Goal: Information Seeking & Learning: Learn about a topic

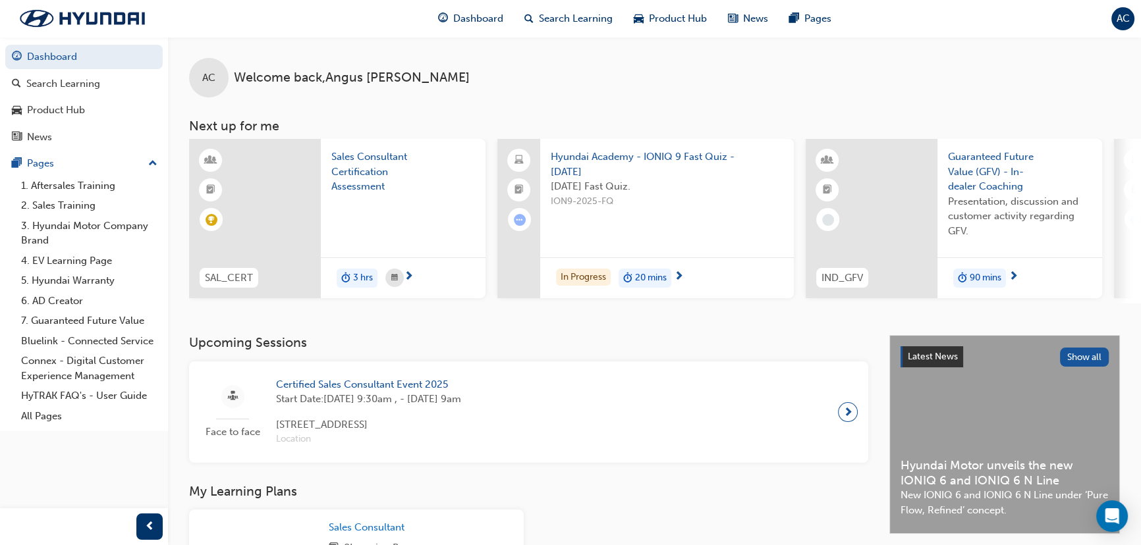
click at [357, 387] on span "Certified Sales Consultant Event 2025" at bounding box center [368, 384] width 185 height 15
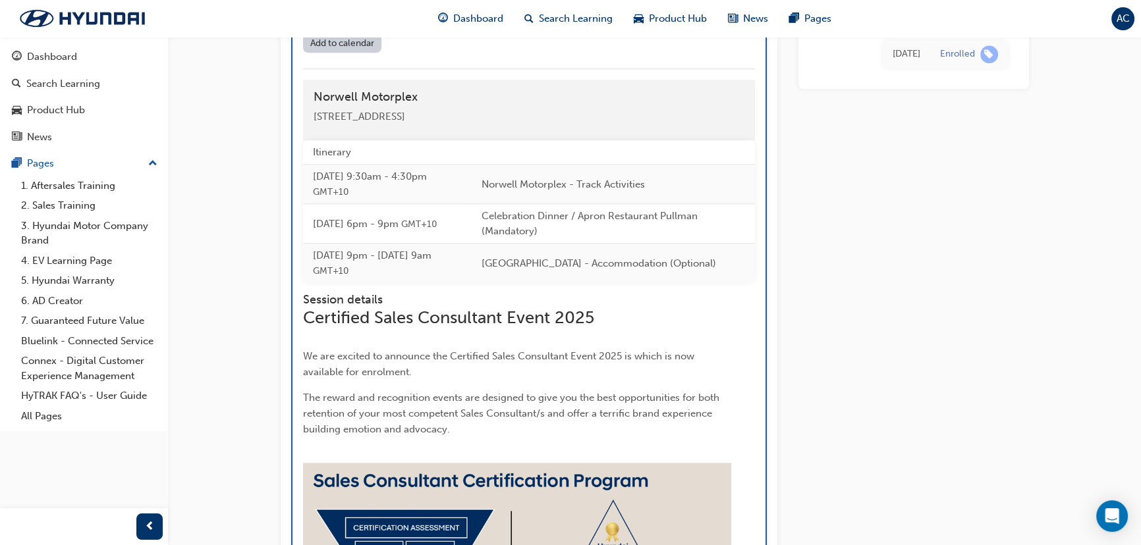
scroll to position [1515, 0]
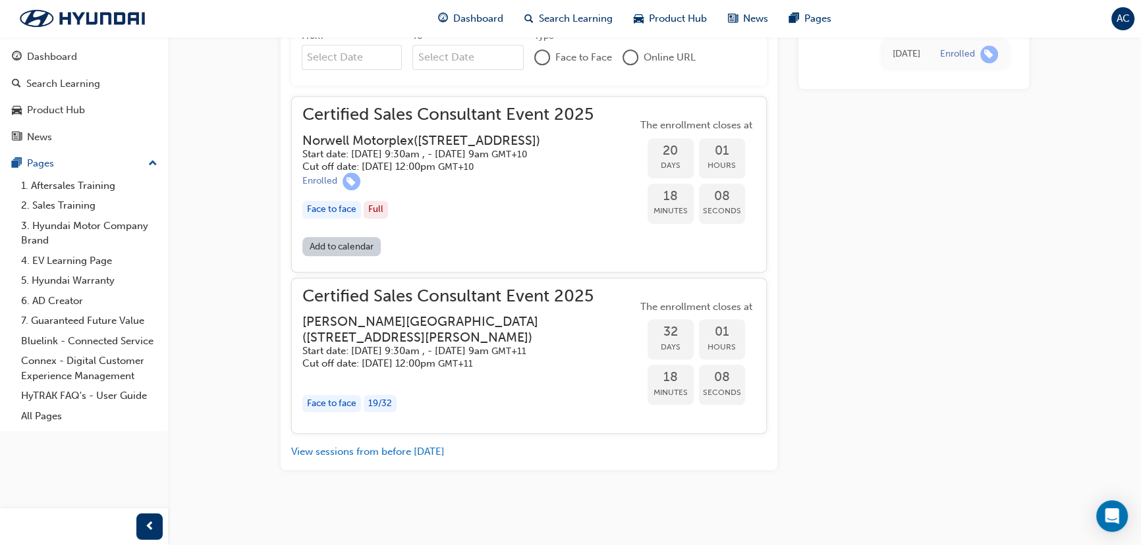
click at [395, 122] on span "Certified Sales Consultant Event 2025" at bounding box center [447, 114] width 291 height 15
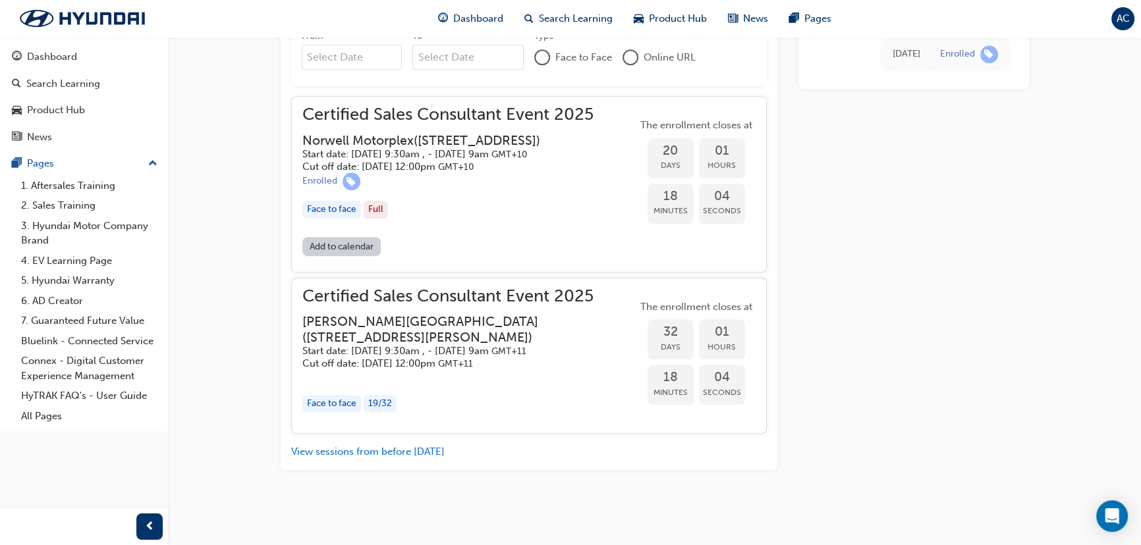
drag, startPoint x: 590, startPoint y: 141, endPoint x: 254, endPoint y: 118, distance: 336.7
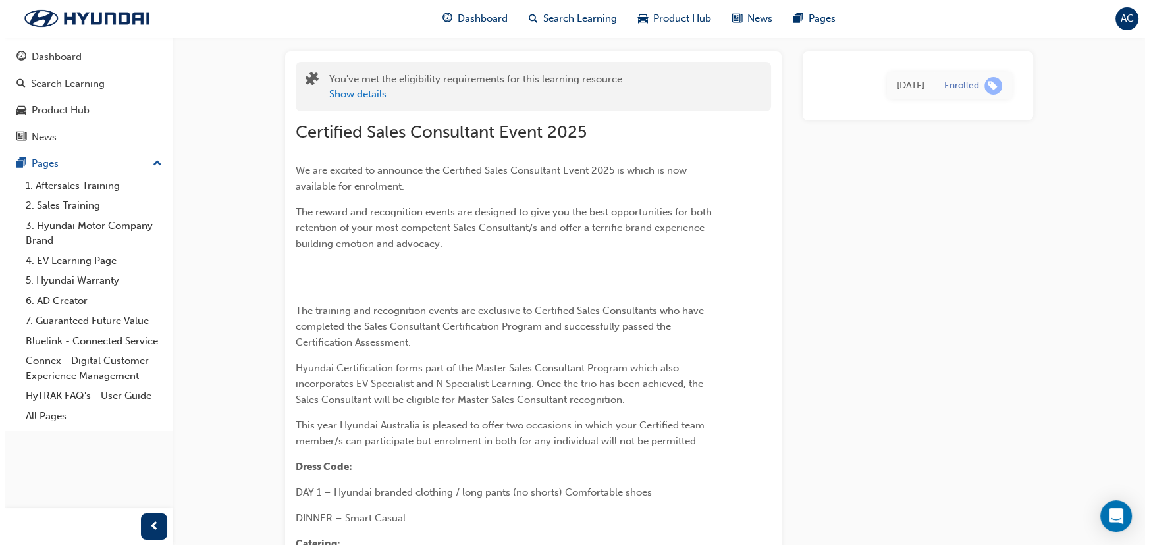
scroll to position [0, 0]
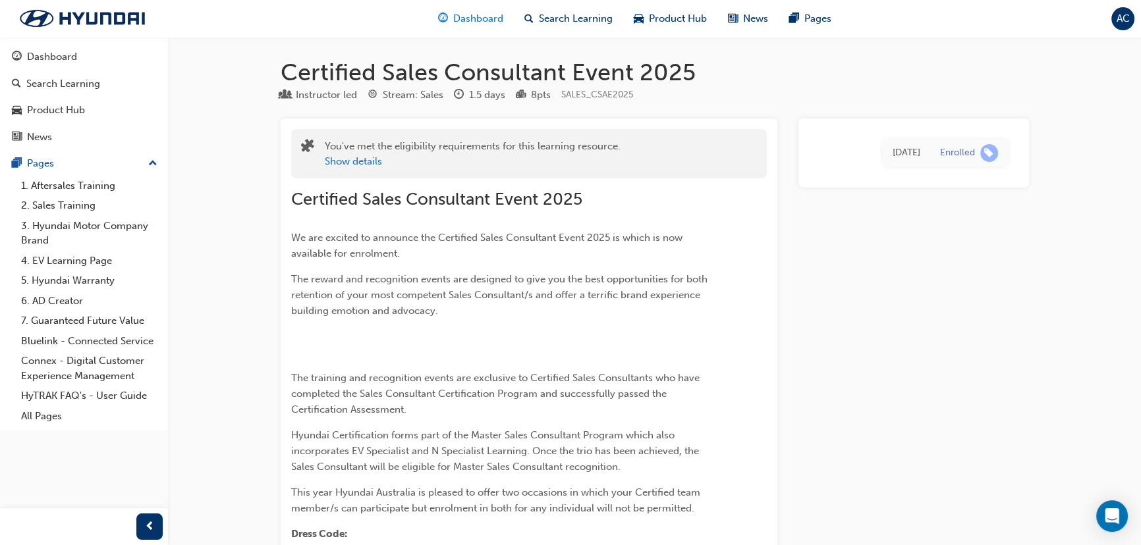
click at [478, 13] on span "Dashboard" at bounding box center [478, 18] width 50 height 15
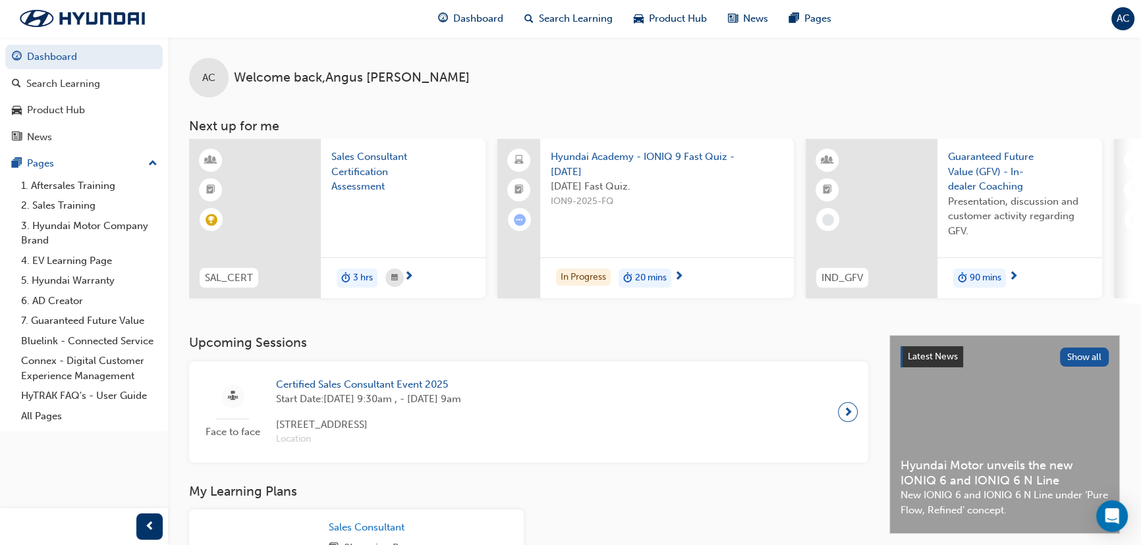
click at [599, 158] on span "Hyundai Academy - IONIQ 9 Fast Quiz - [DATE]" at bounding box center [667, 164] width 232 height 30
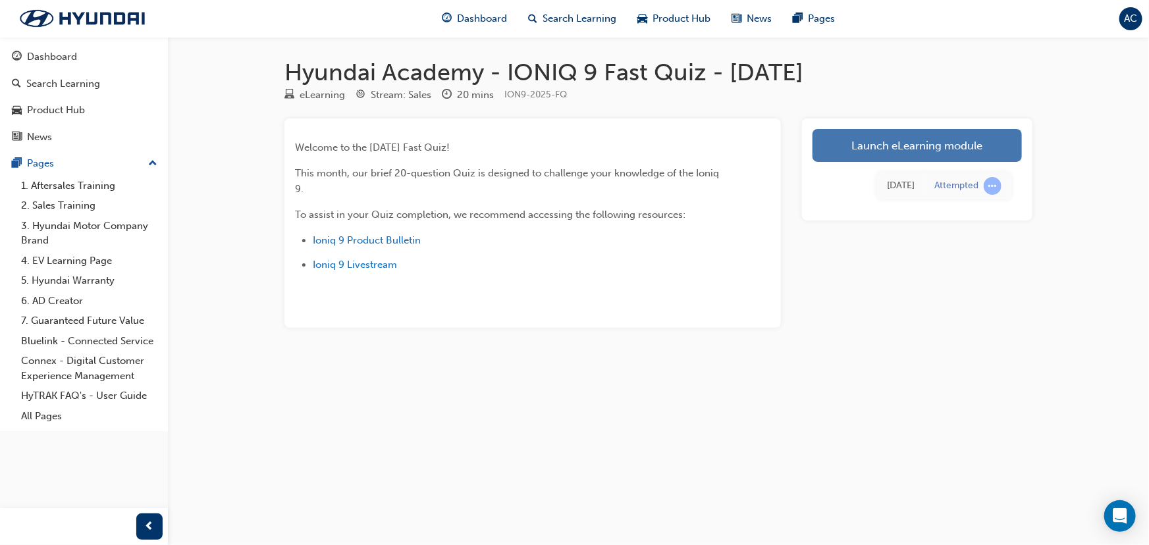
click at [915, 139] on link "Launch eLearning module" at bounding box center [917, 145] width 209 height 33
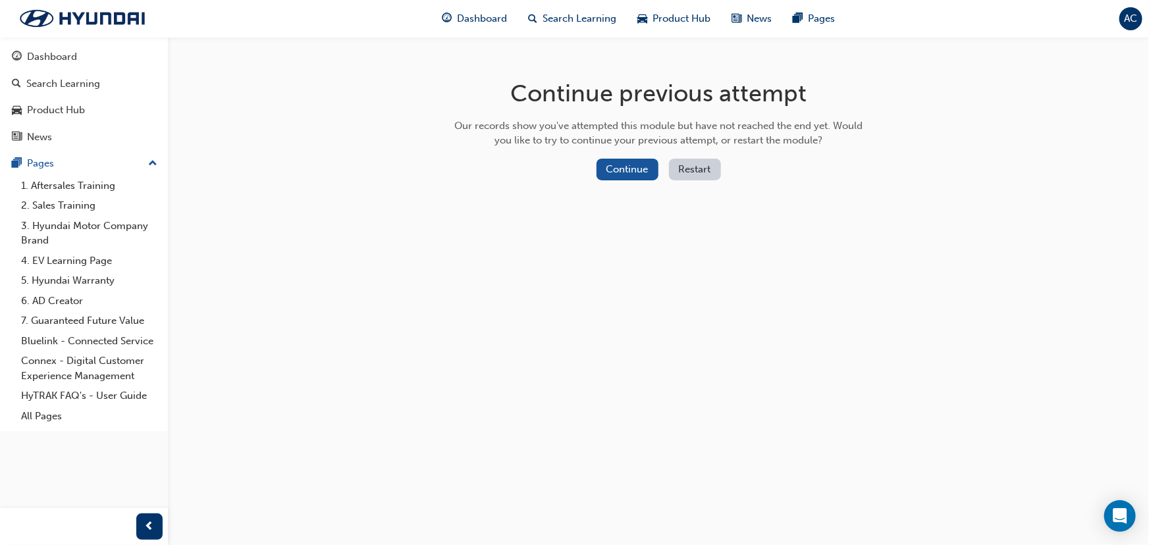
click at [702, 169] on button "Restart" at bounding box center [695, 170] width 52 height 22
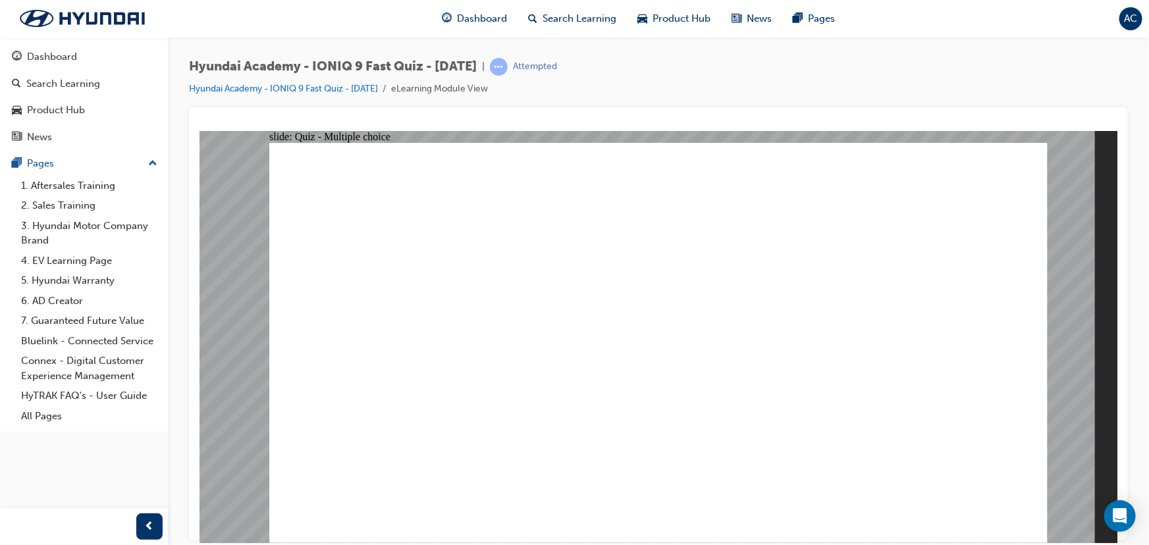
radio input "true"
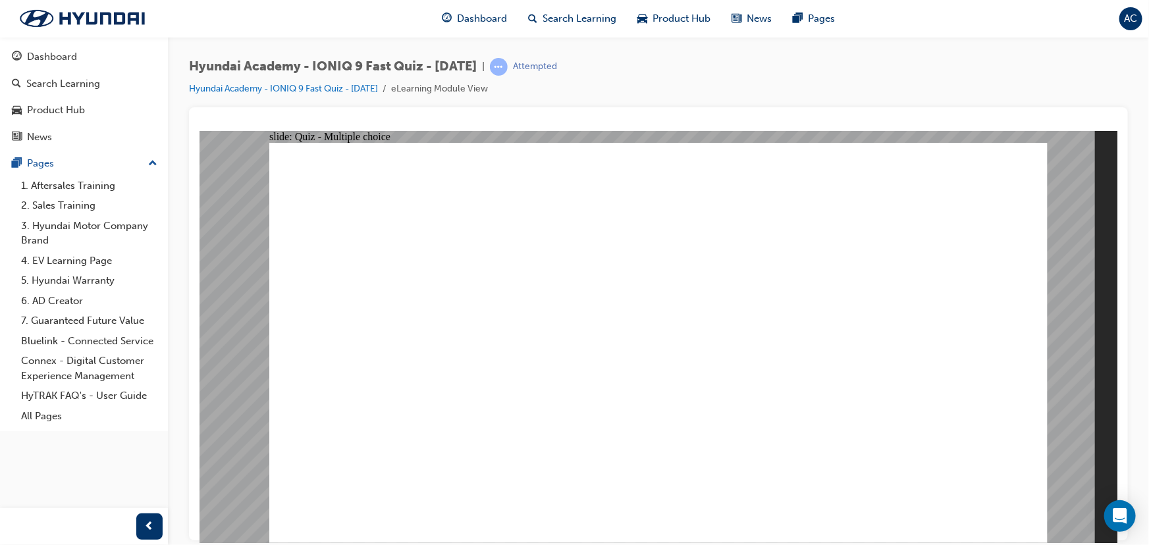
radio input "true"
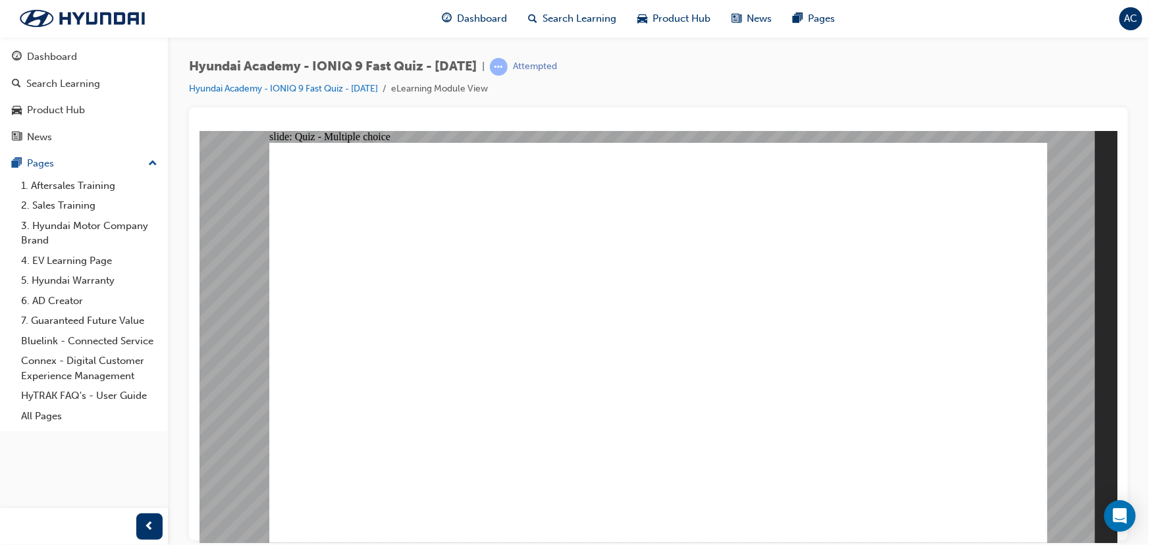
radio input "true"
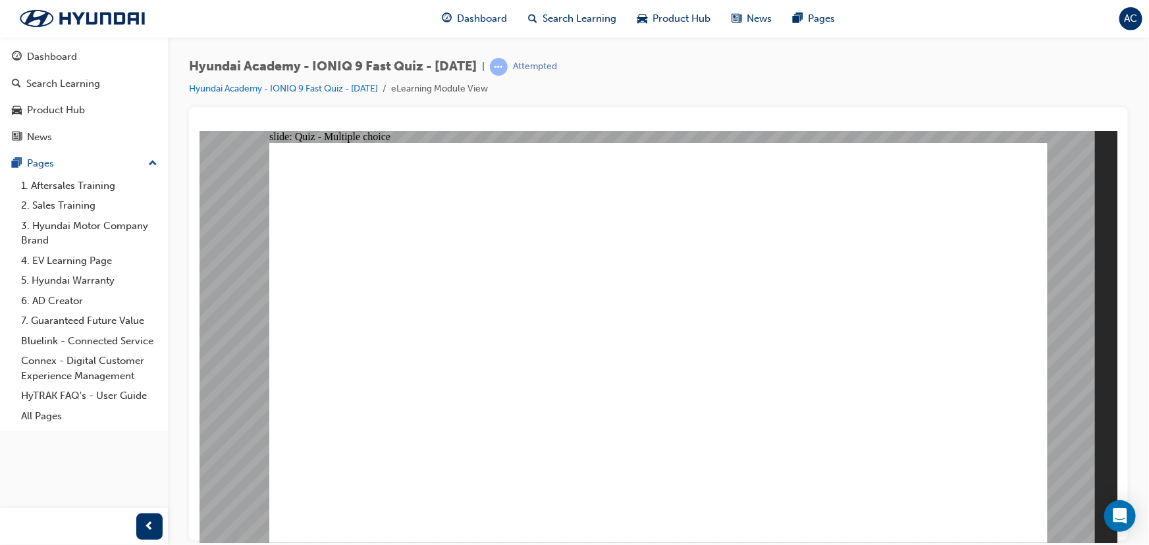
radio input "true"
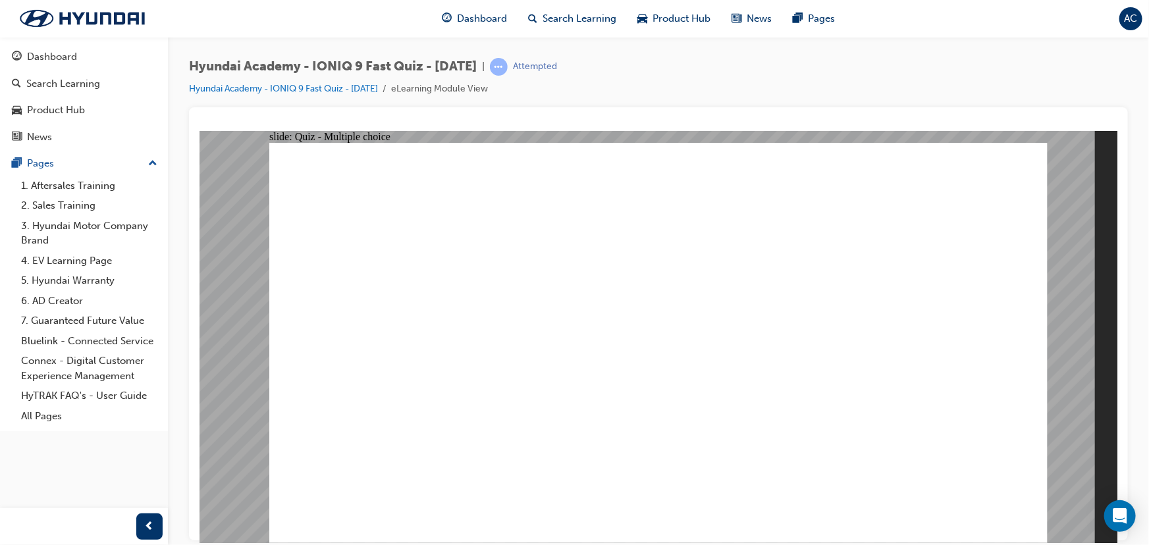
radio input "true"
drag, startPoint x: 1021, startPoint y: 501, endPoint x: 993, endPoint y: 500, distance: 28.3
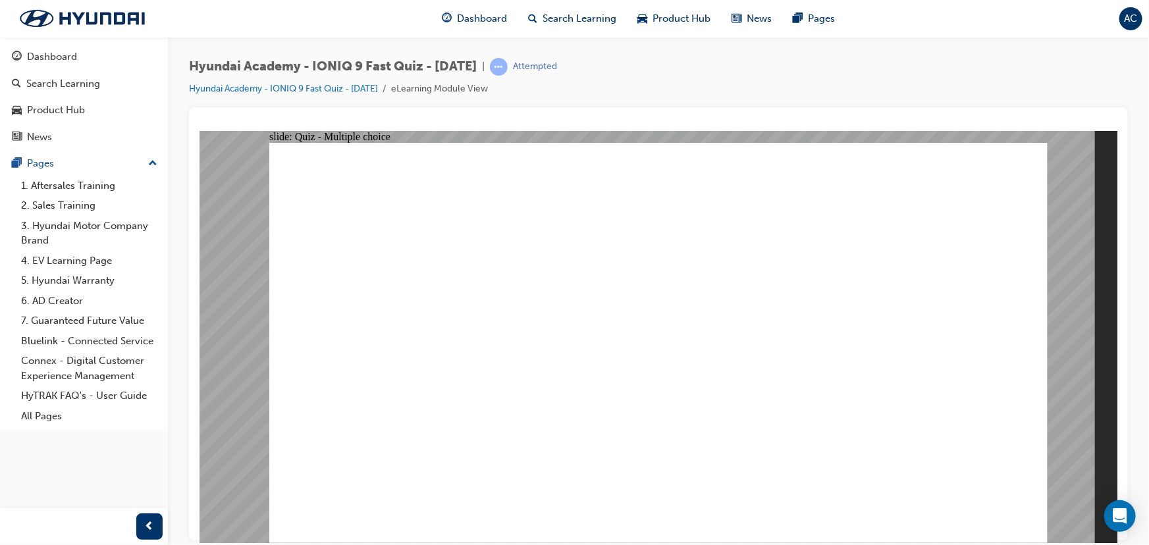
radio input "true"
checkbox input "true"
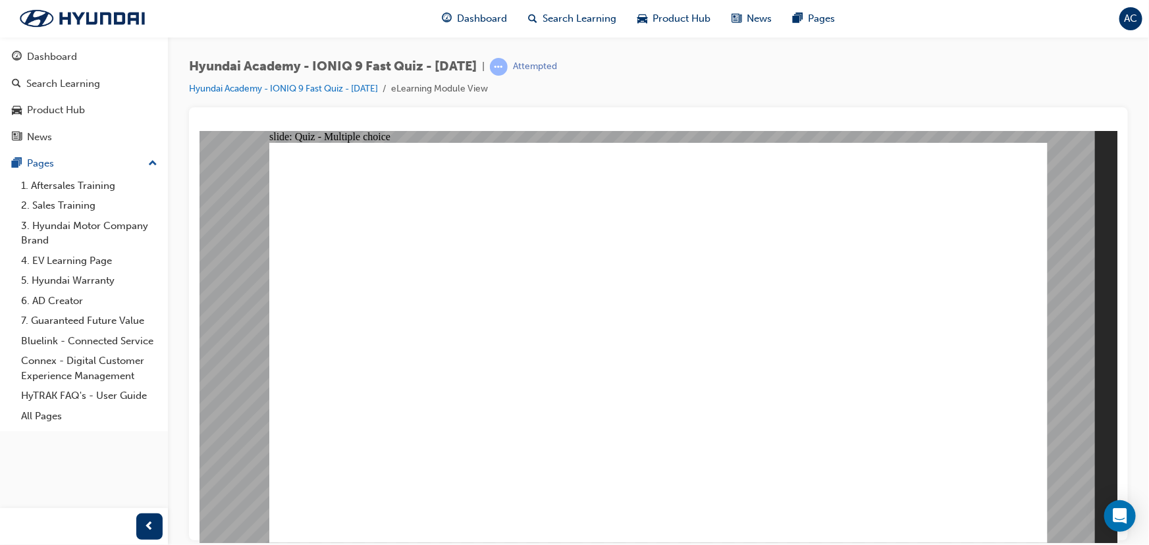
checkbox input "true"
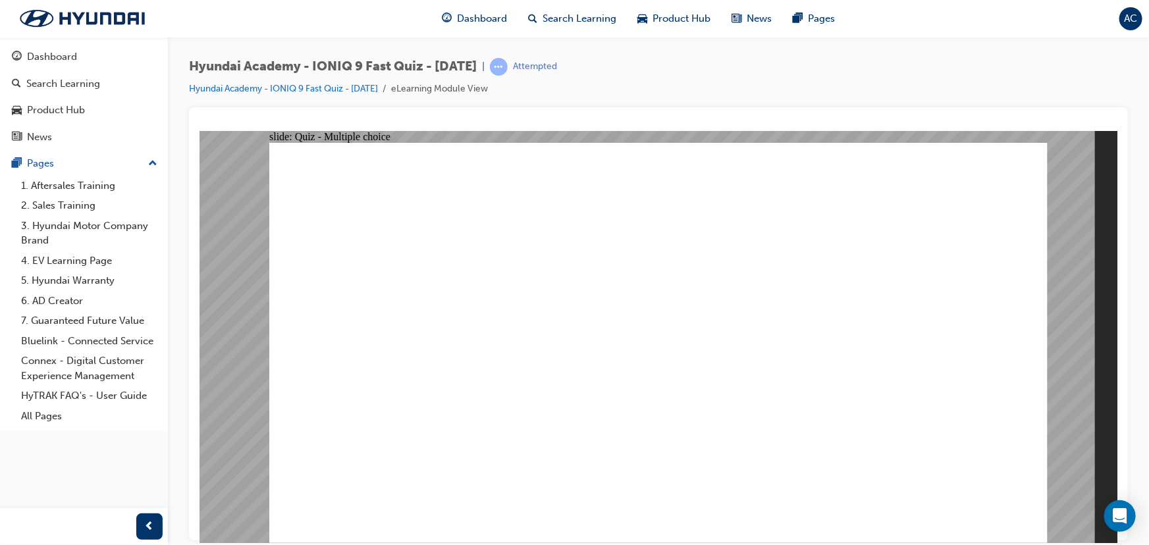
drag, startPoint x: 499, startPoint y: 346, endPoint x: 526, endPoint y: 326, distance: 34.0
radio input "true"
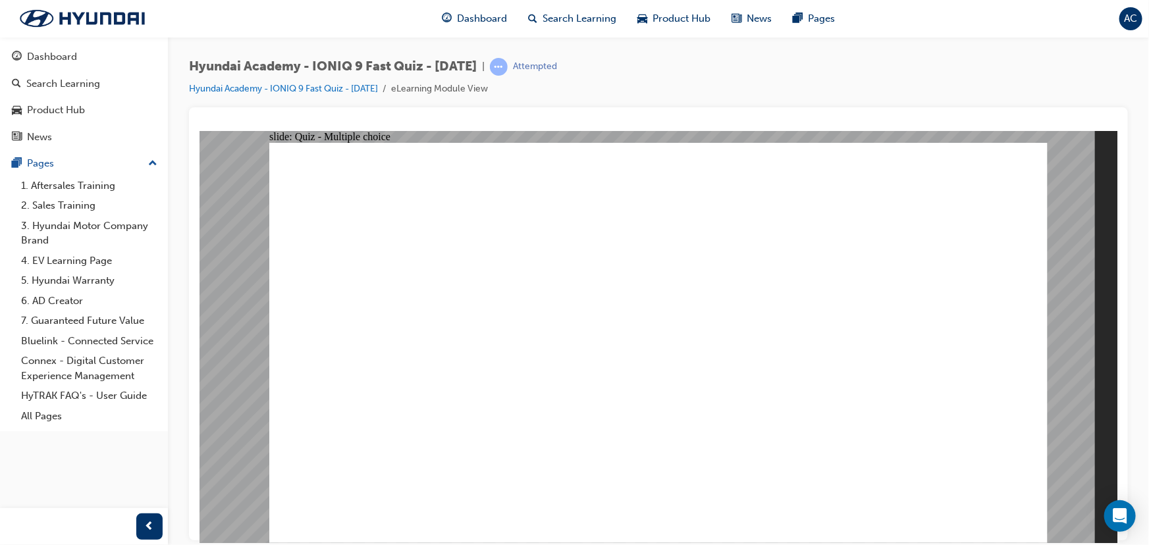
radio input "true"
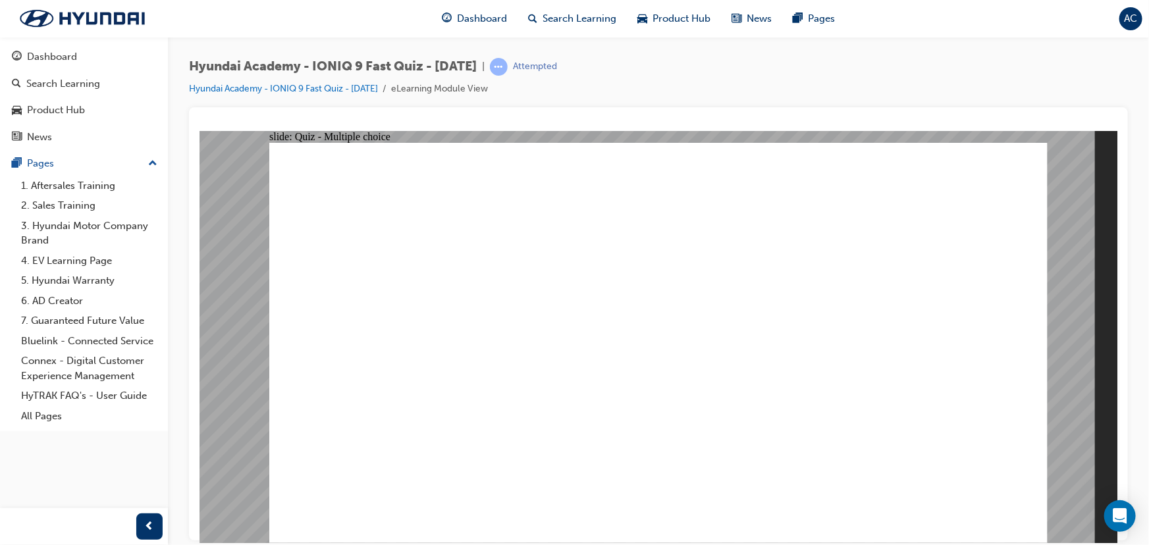
checkbox input "true"
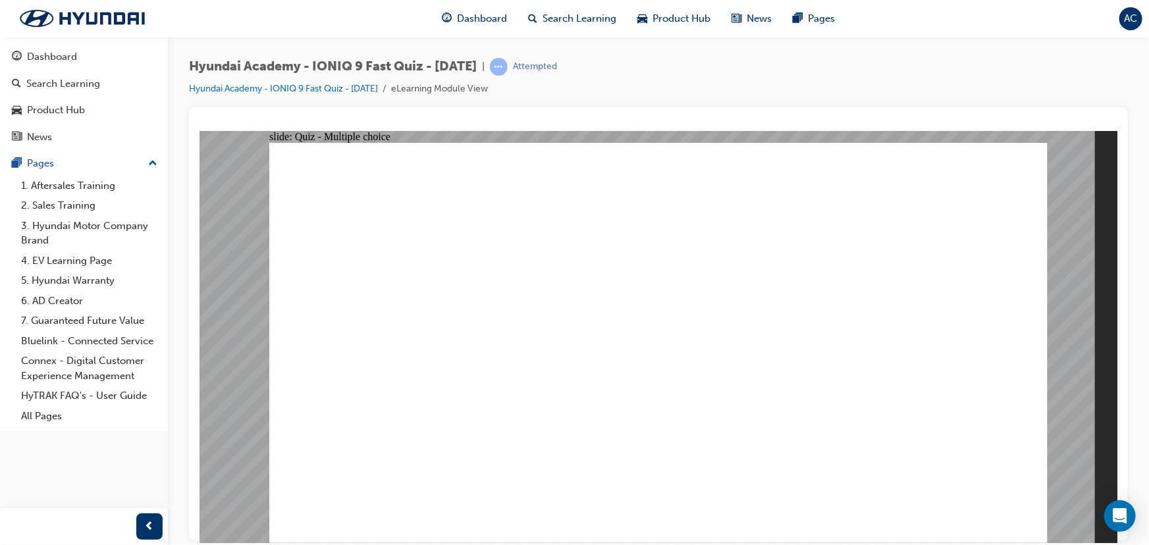
checkbox input "true"
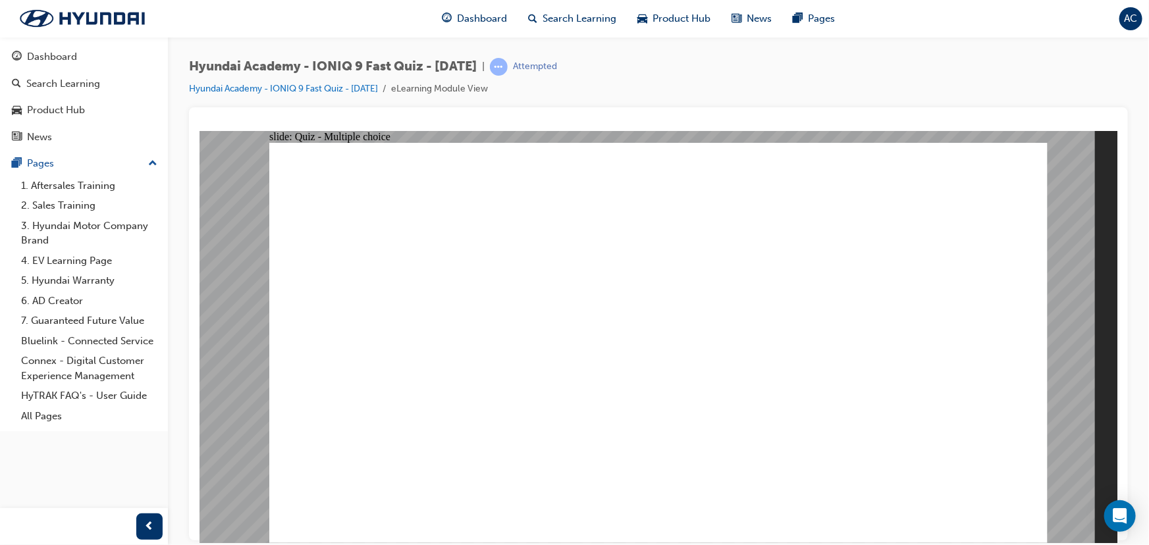
radio input "true"
drag, startPoint x: 982, startPoint y: 489, endPoint x: 991, endPoint y: 506, distance: 18.9
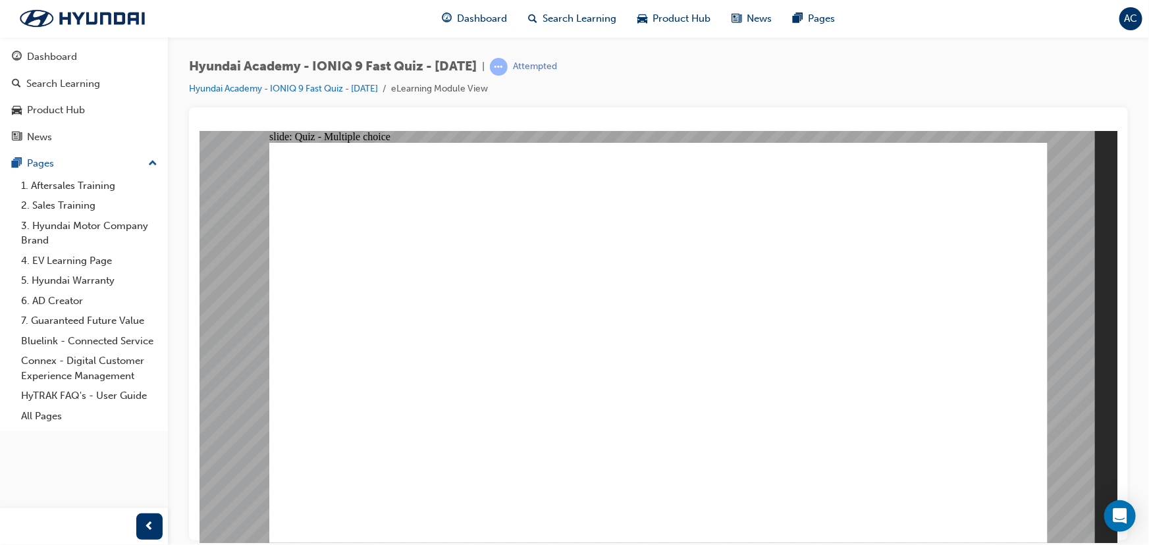
radio input "true"
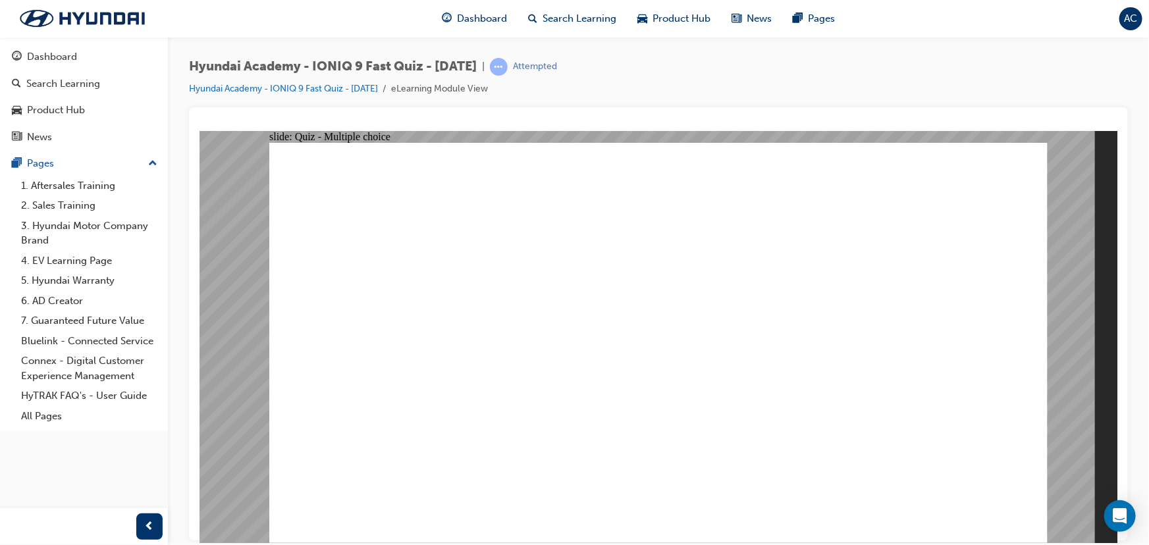
radio input "true"
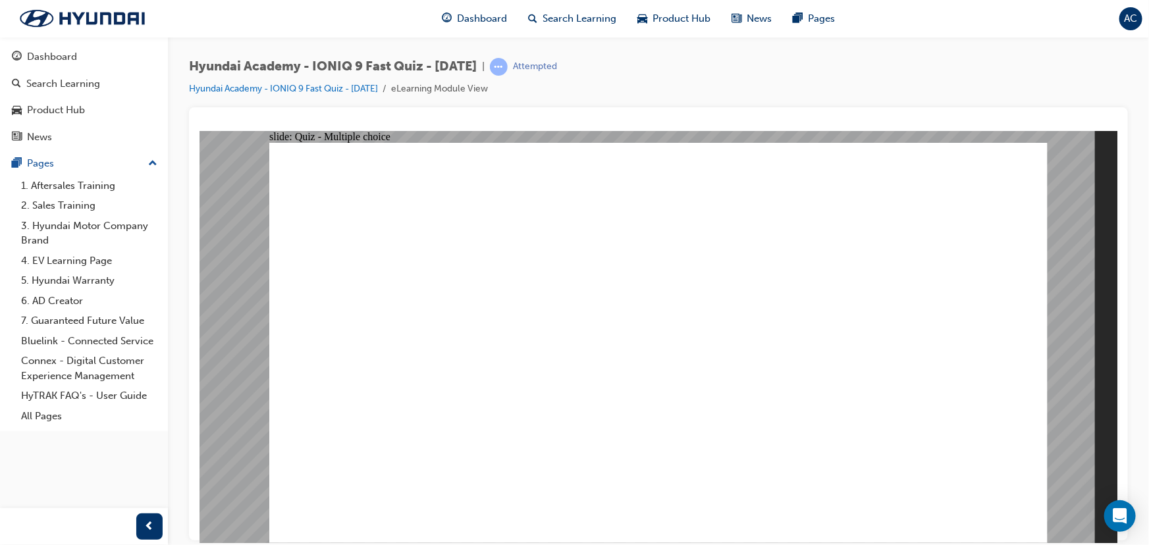
radio input "true"
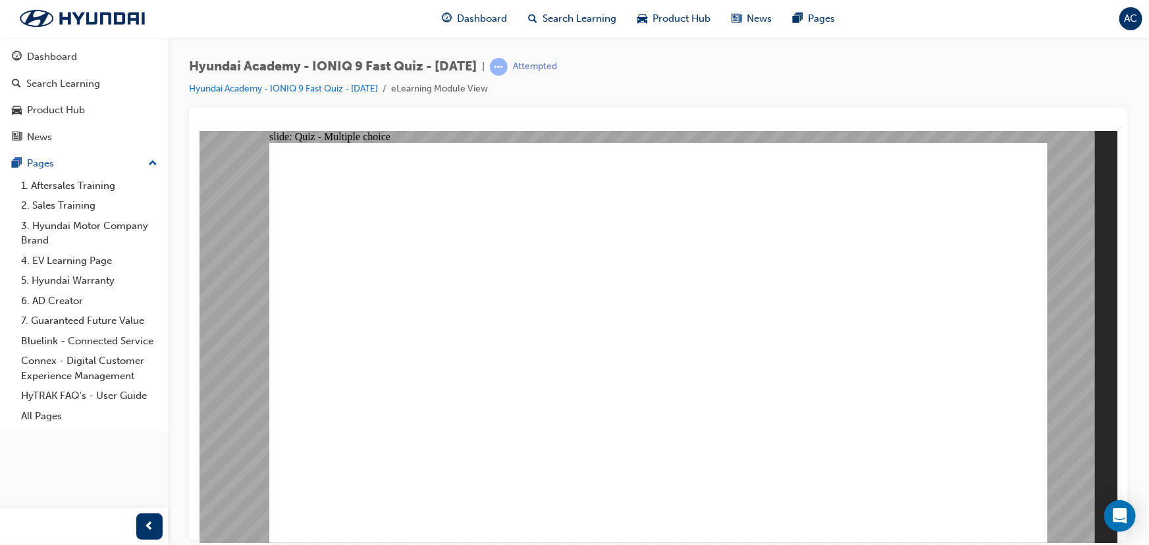
radio input "true"
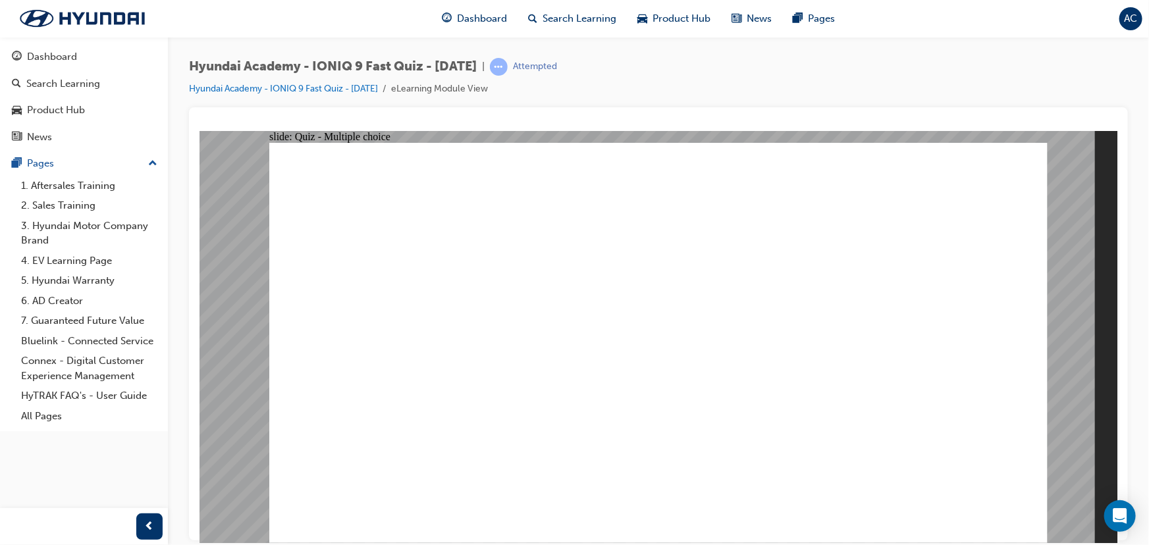
radio input "true"
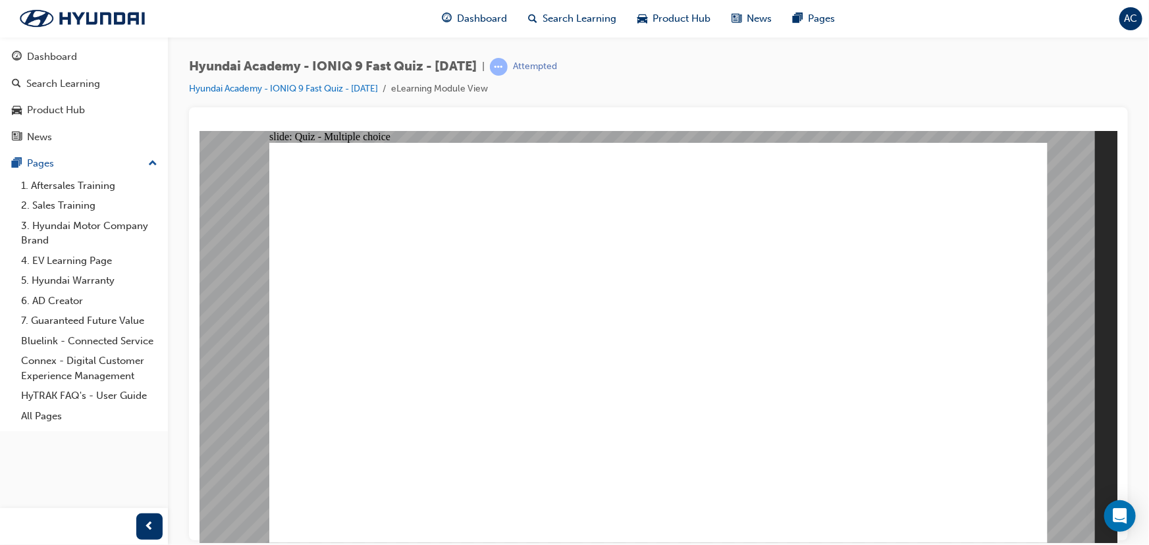
radio input "true"
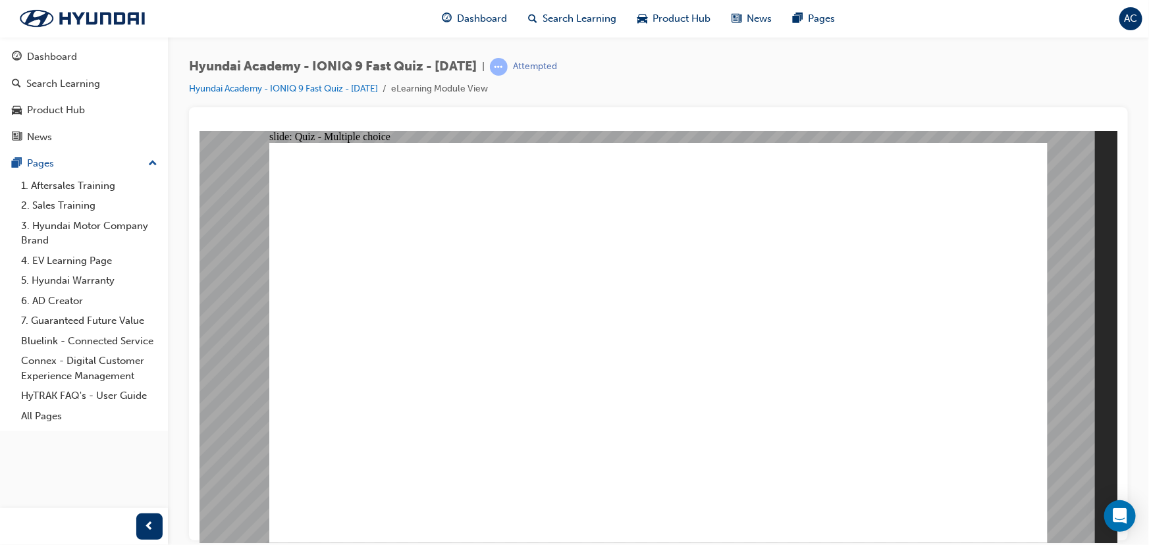
radio input "false"
radio input "true"
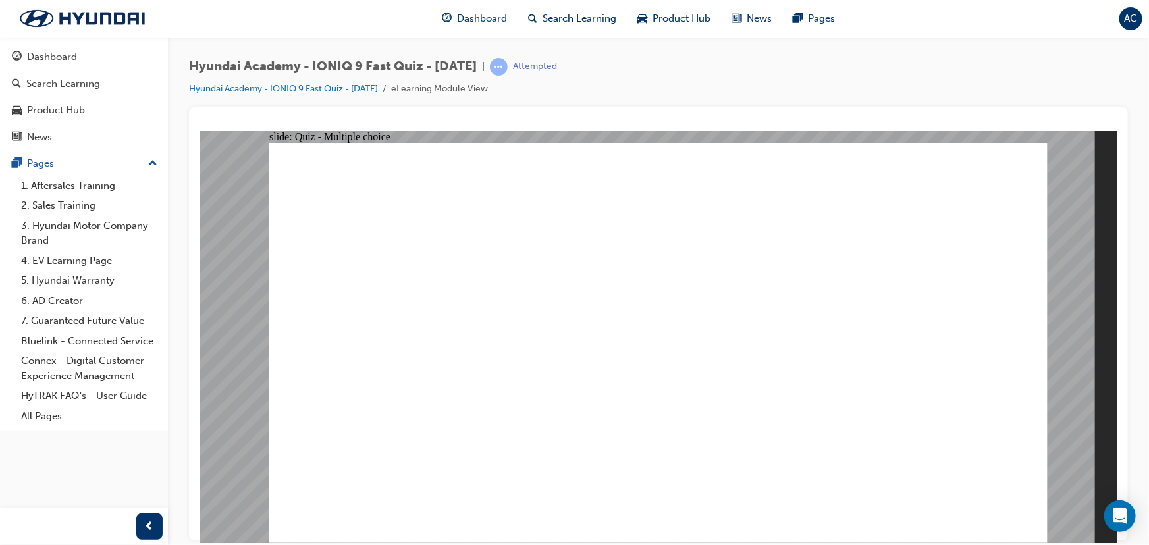
radio input "true"
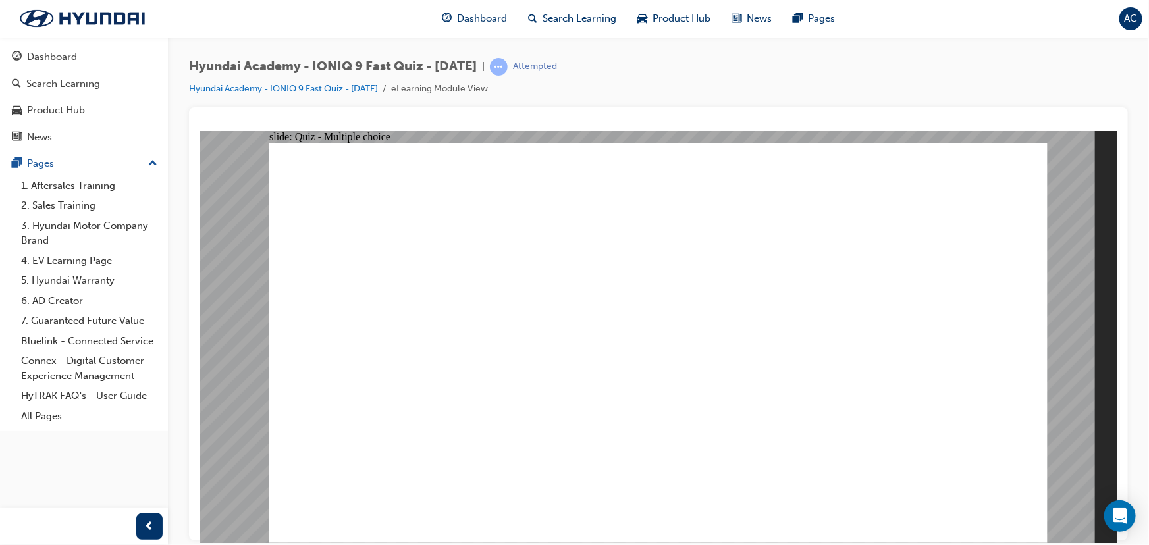
radio input "true"
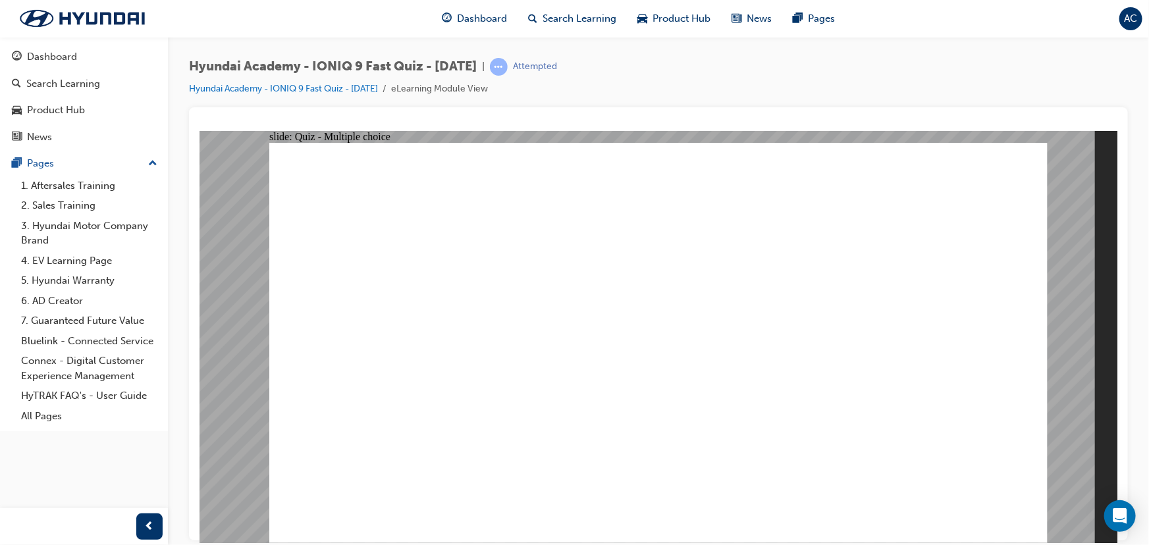
radio input "true"
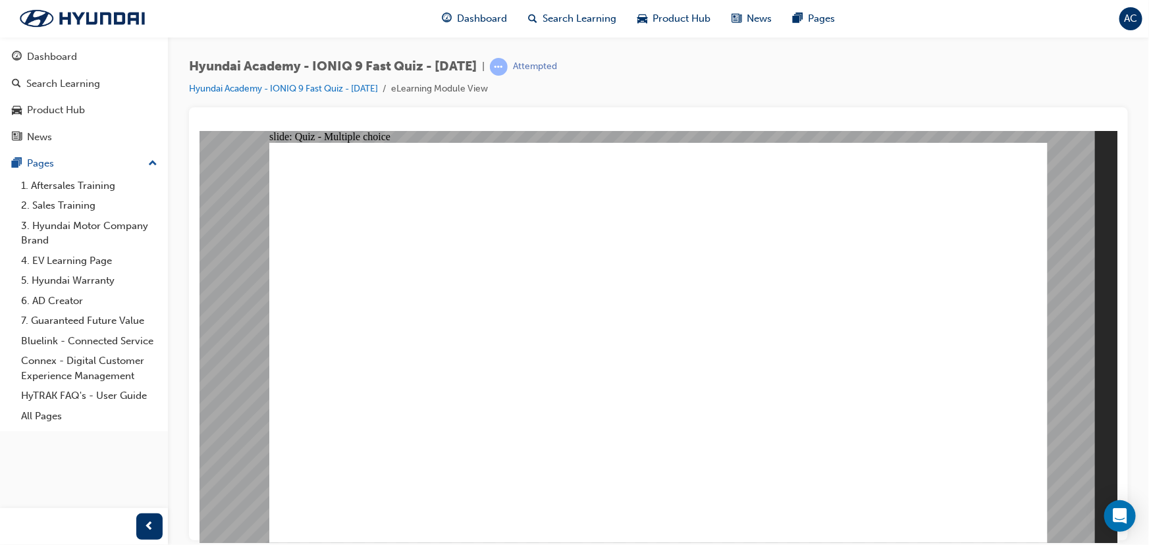
radio input "true"
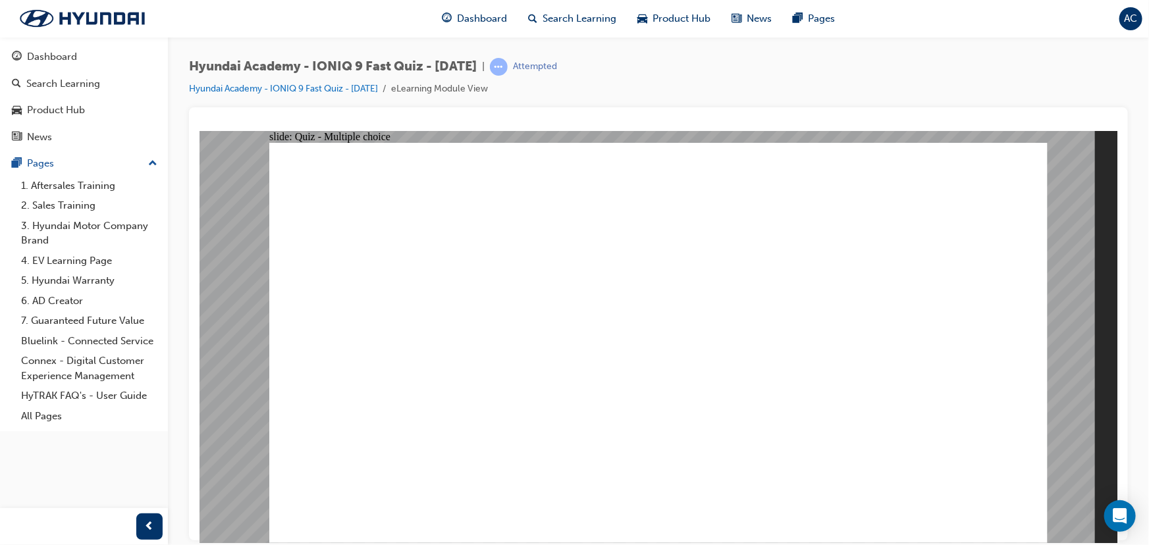
radio input "true"
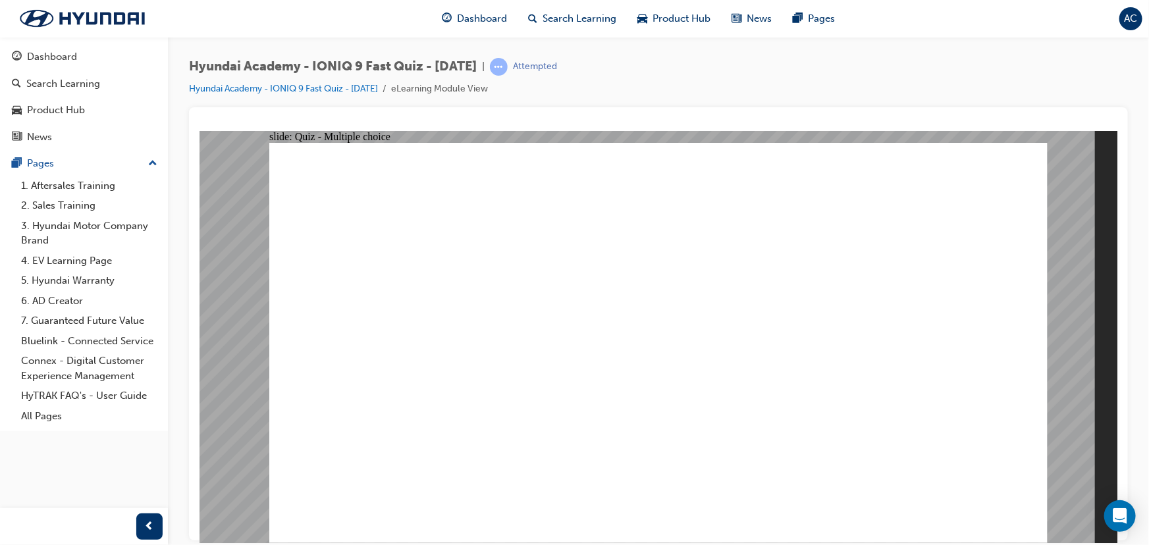
checkbox input "true"
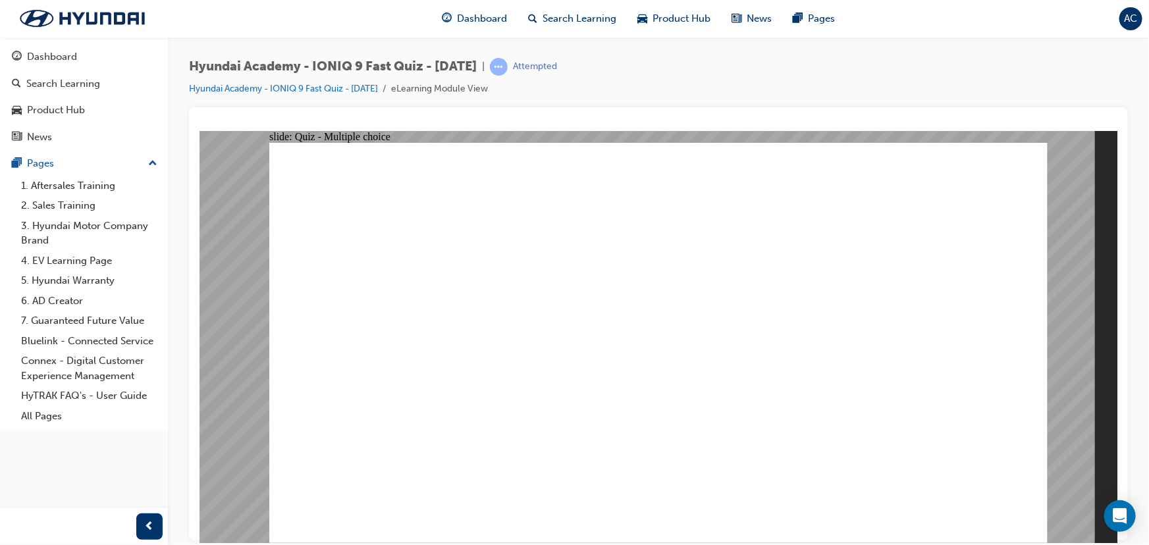
checkbox input "true"
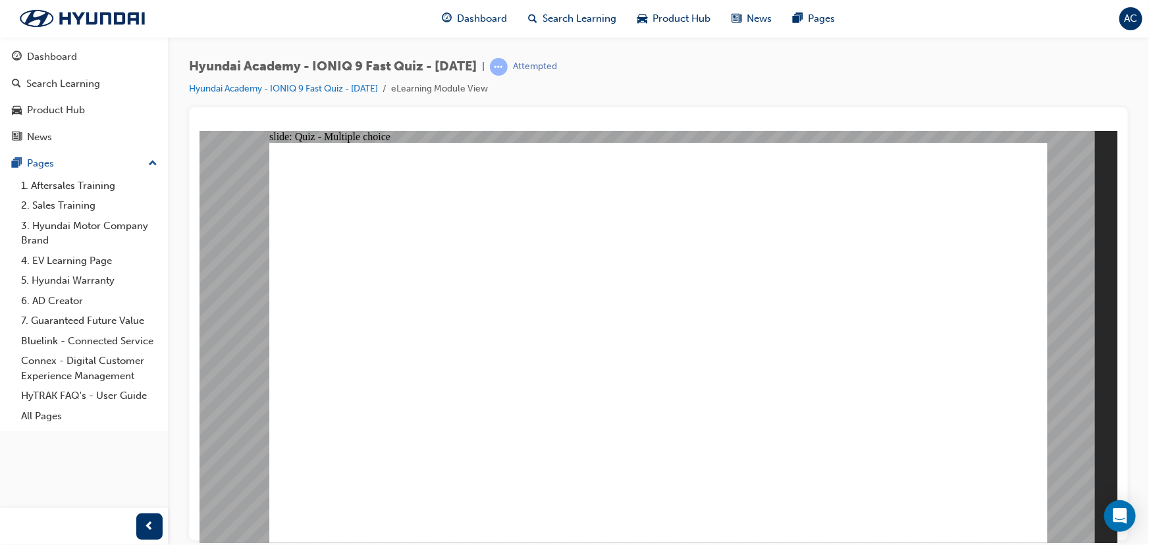
radio input "true"
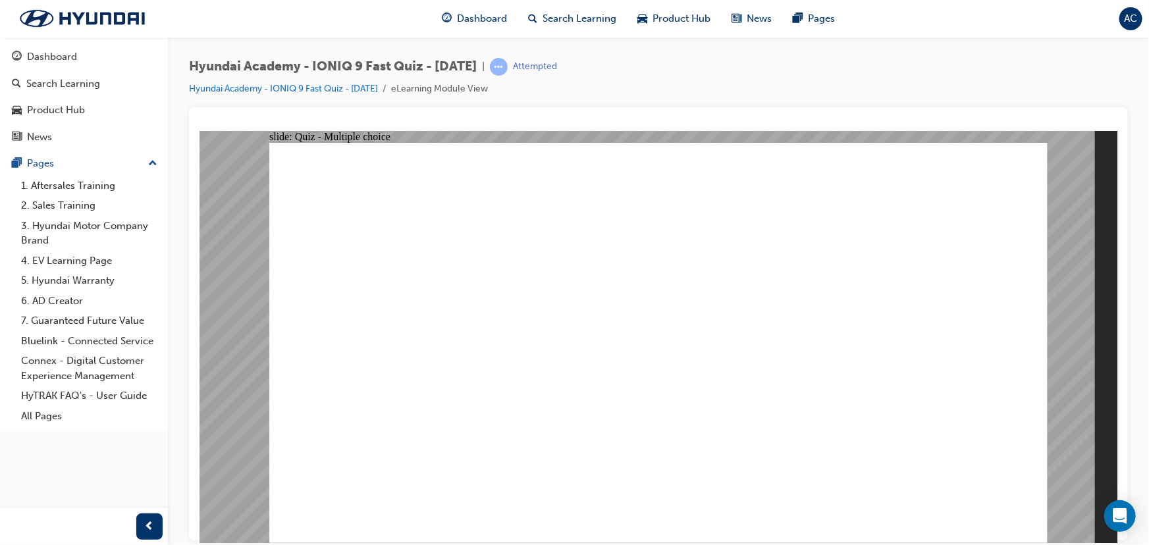
checkbox input "true"
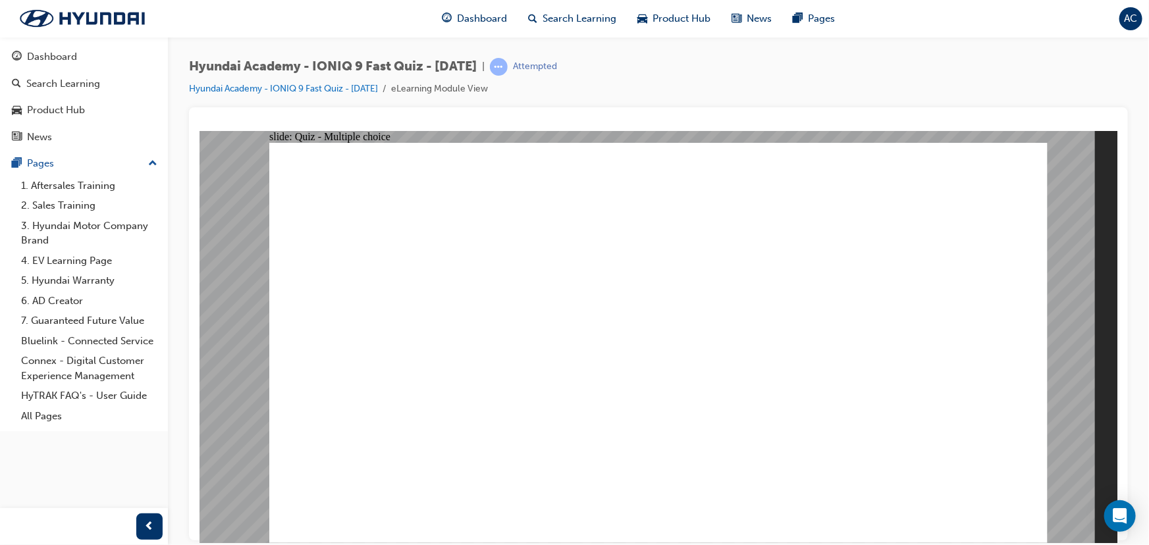
checkbox input "true"
radio input "true"
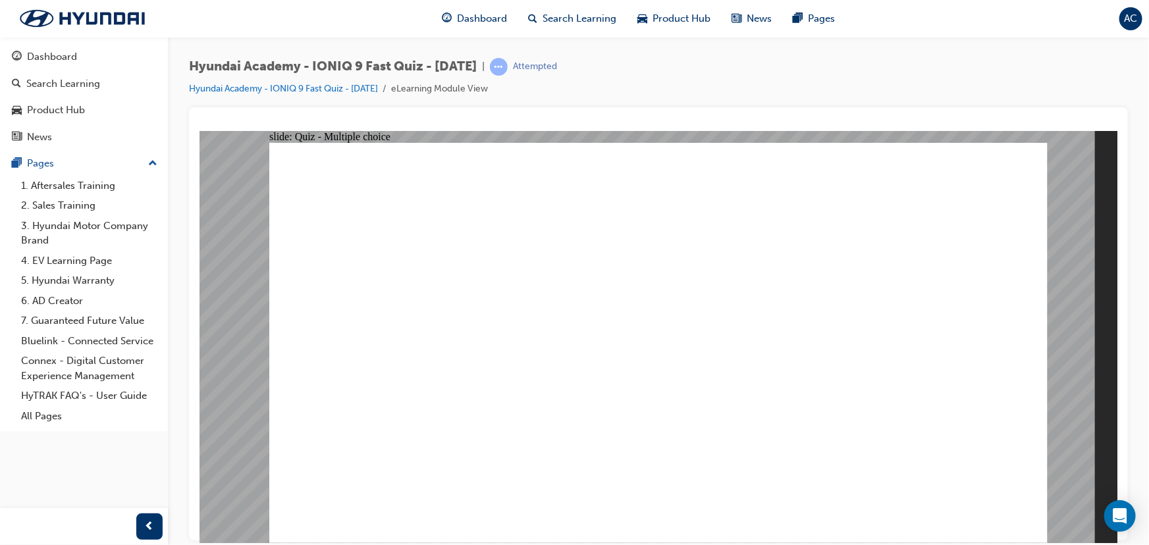
radio input "true"
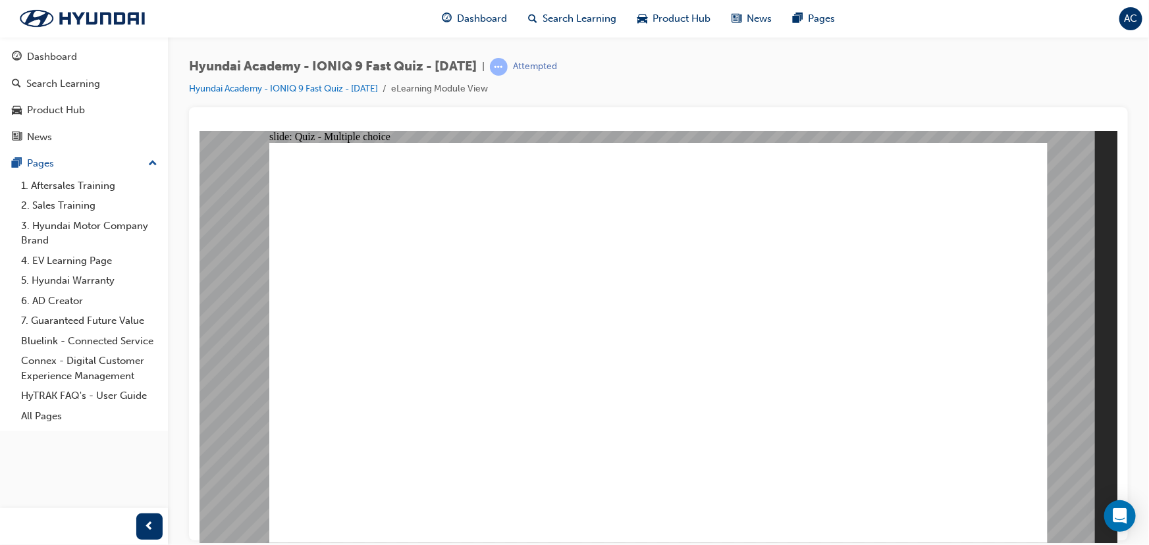
radio input "true"
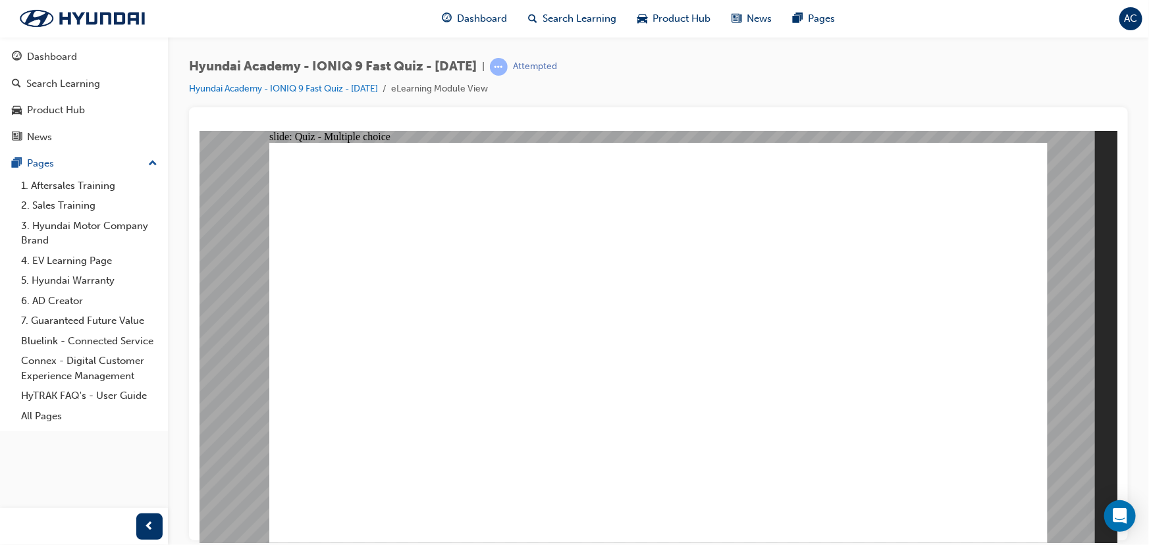
radio input "true"
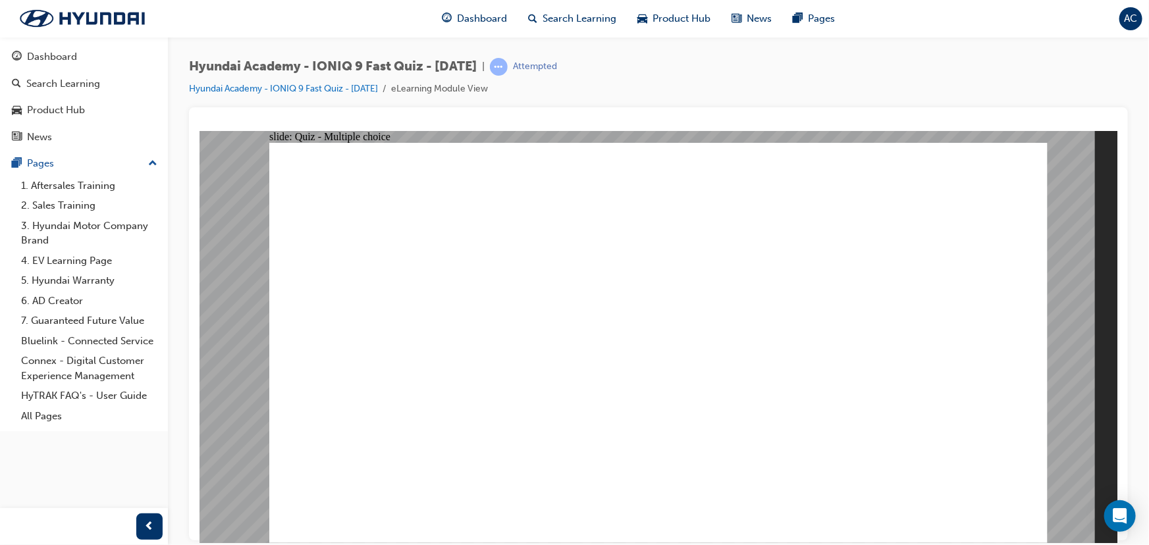
radio input "false"
radio input "true"
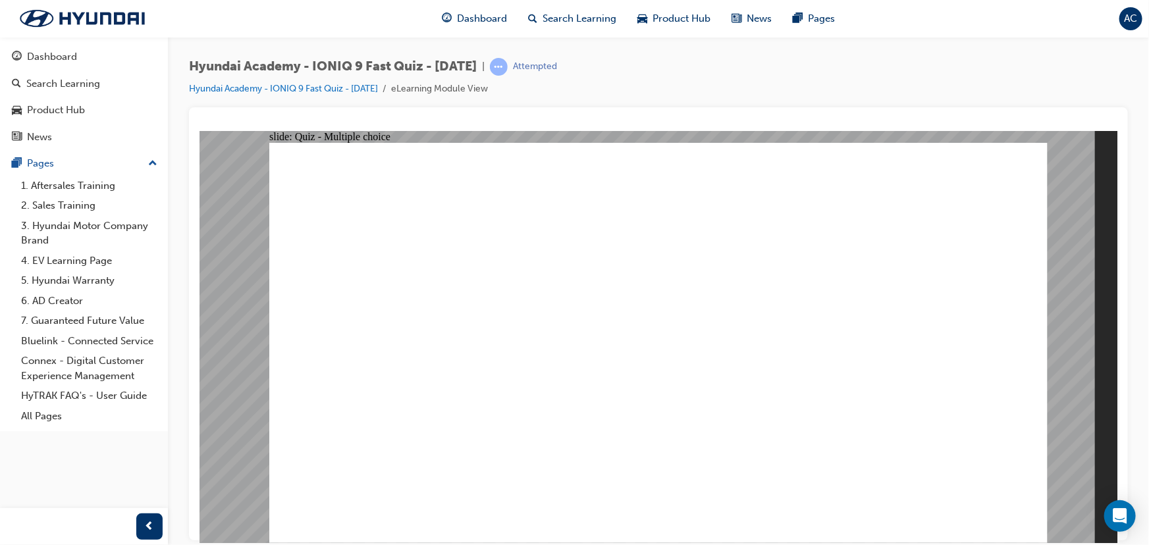
radio input "true"
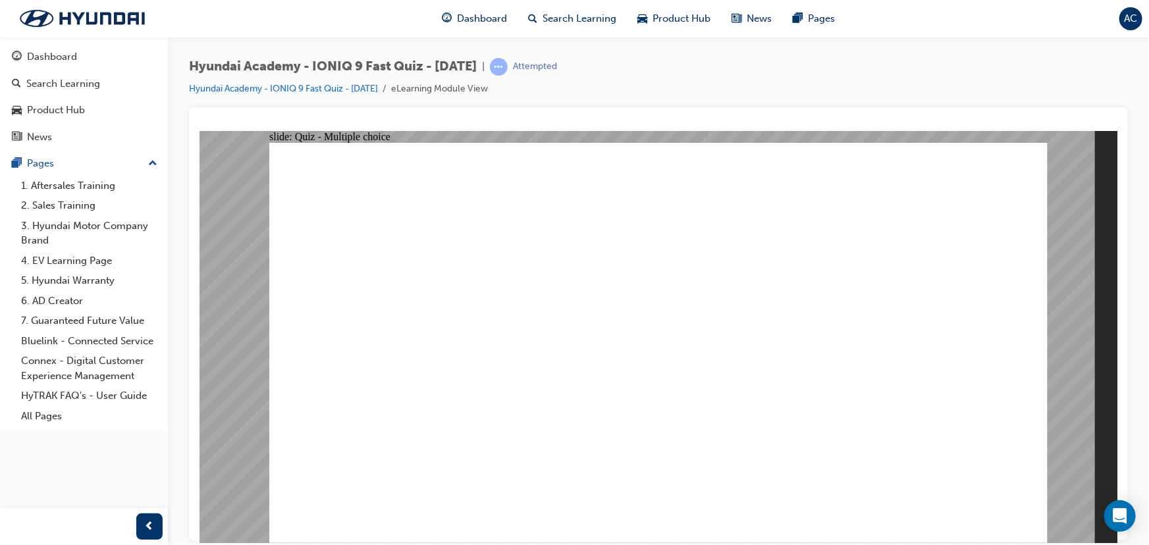
radio input "true"
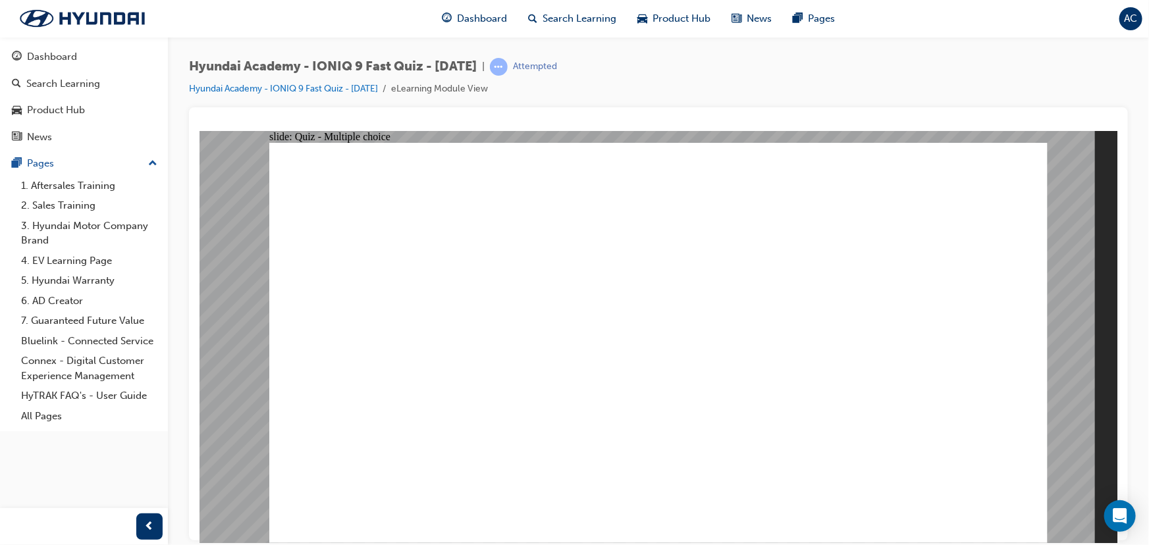
radio input "true"
